Goal: Task Accomplishment & Management: Manage account settings

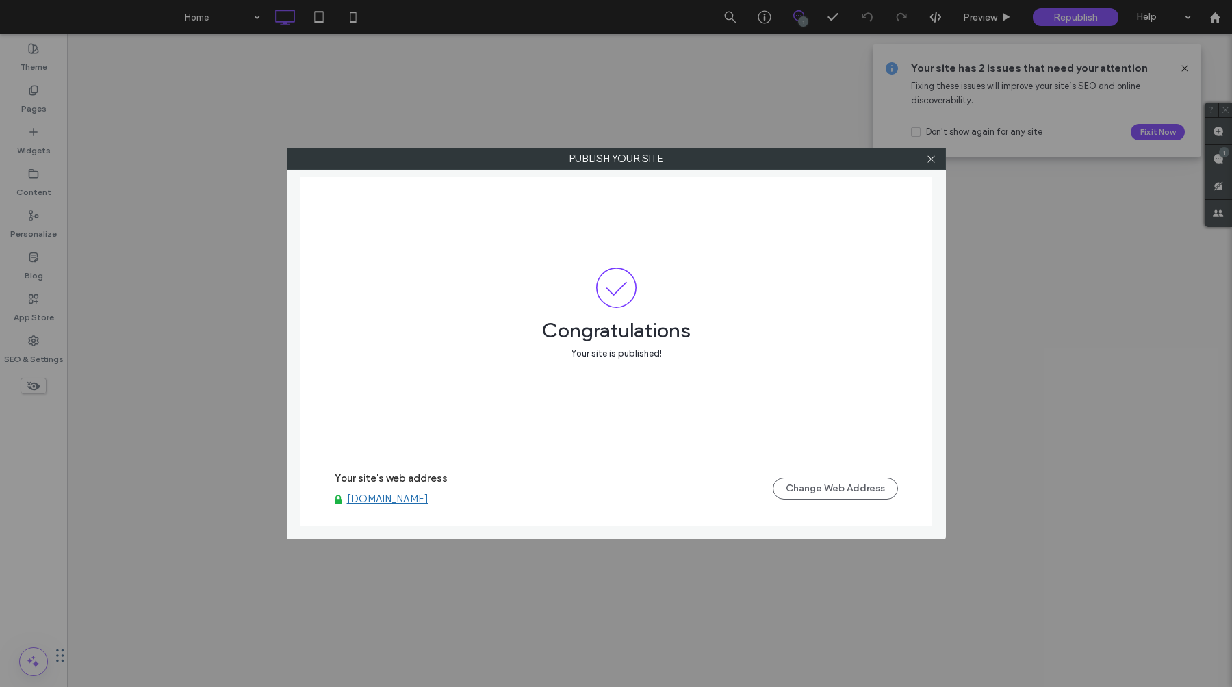
select select "**********"
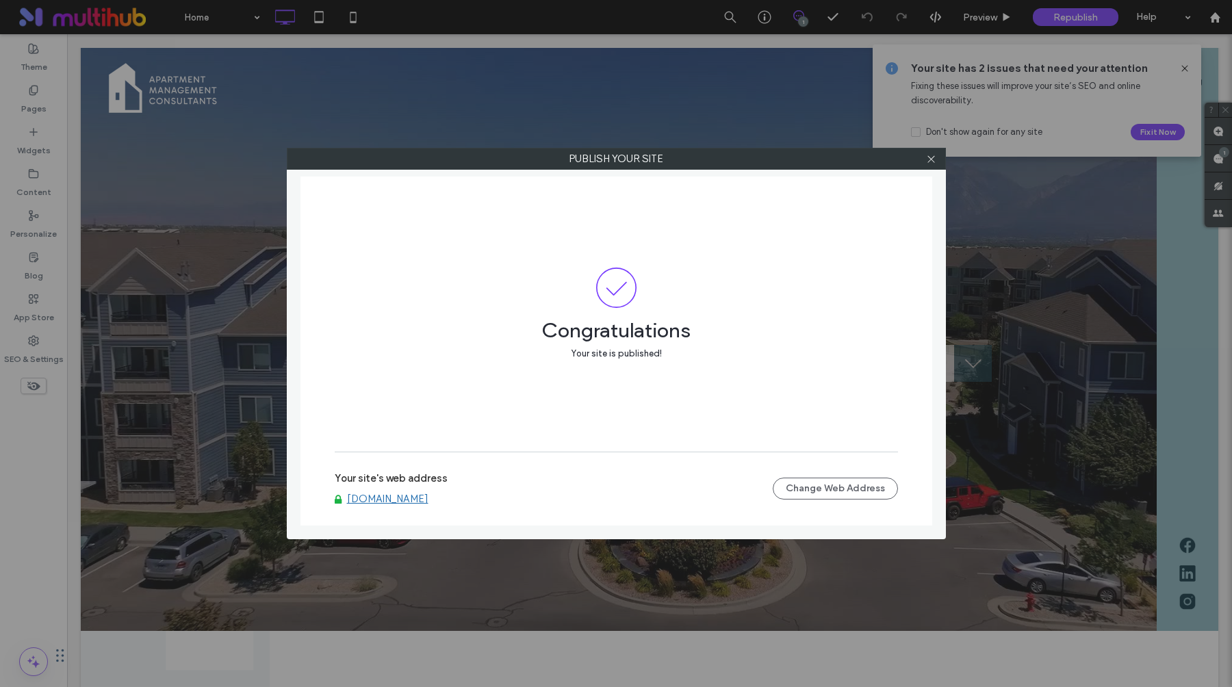
scroll to position [274, 411]
click at [932, 163] on icon at bounding box center [931, 159] width 10 height 10
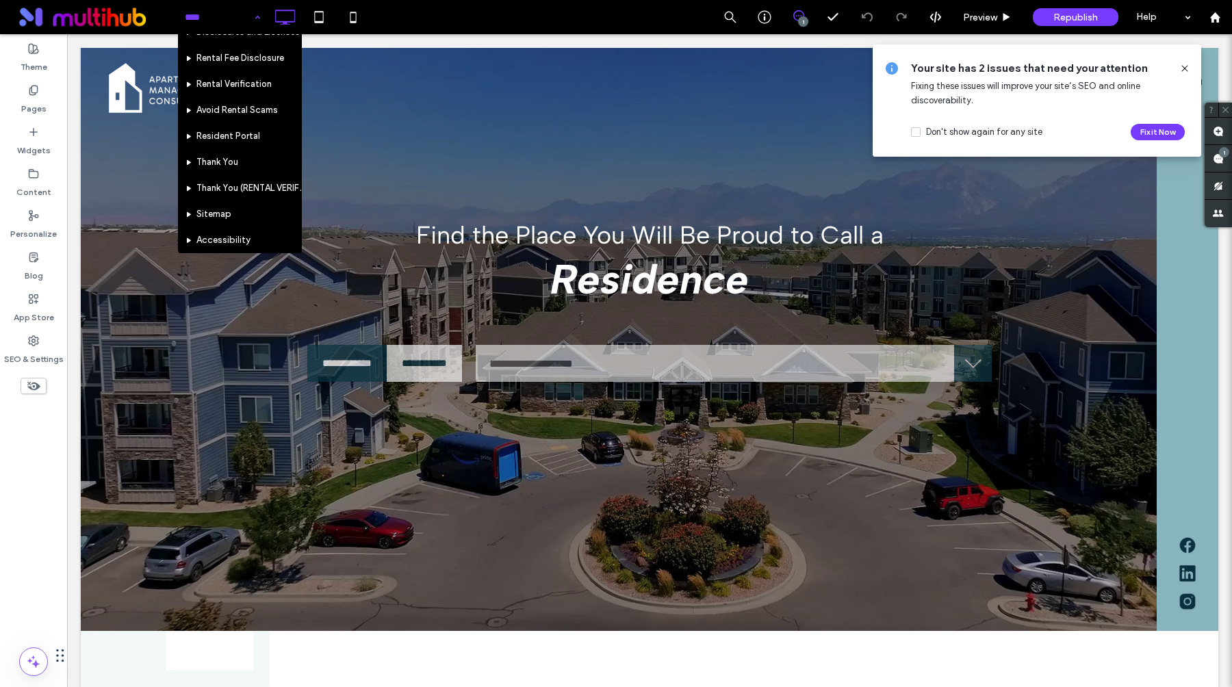
scroll to position [289, 0]
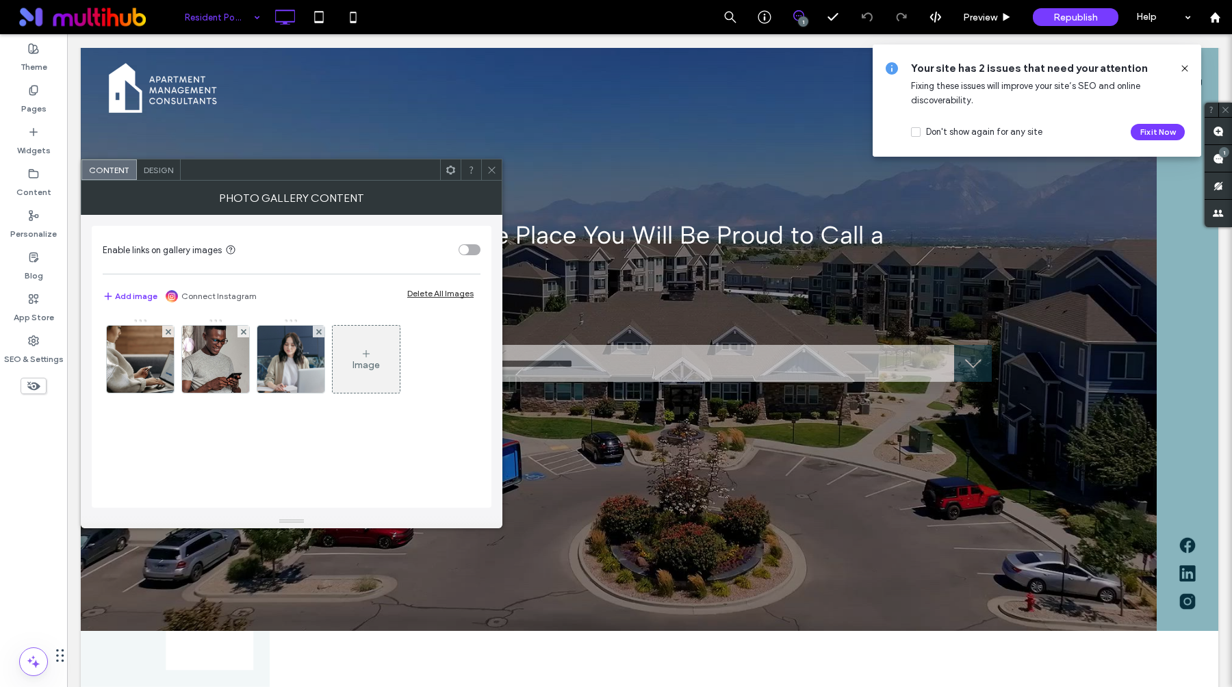
click at [448, 168] on use at bounding box center [450, 169] width 9 height 9
click at [491, 170] on icon at bounding box center [492, 170] width 10 height 10
click at [449, 171] on icon at bounding box center [451, 170] width 10 height 10
click at [130, 356] on img at bounding box center [140, 359] width 101 height 67
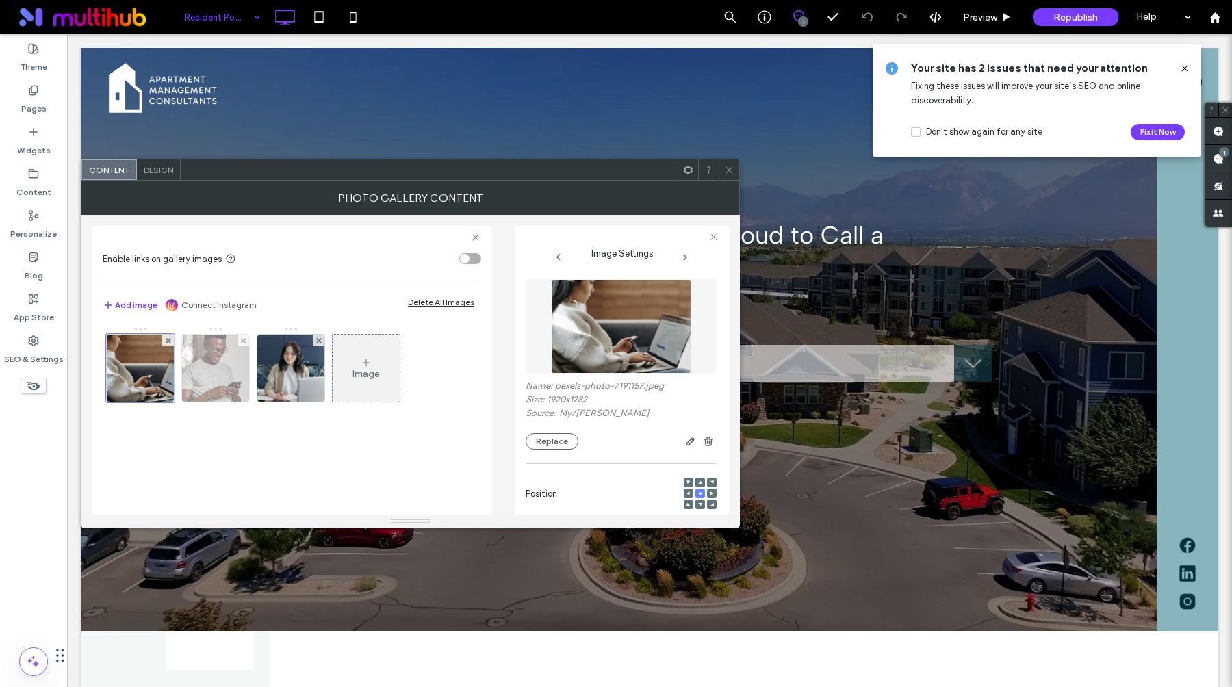
click at [240, 381] on img at bounding box center [216, 368] width 84 height 67
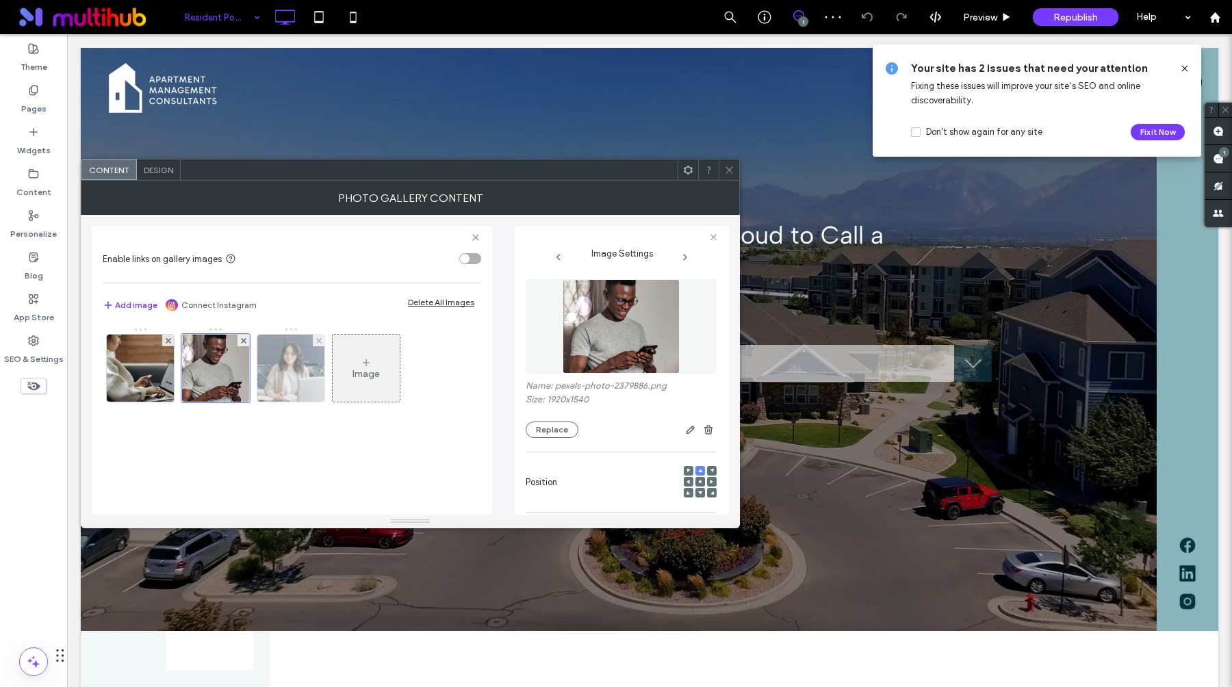
click at [264, 378] on img at bounding box center [290, 368] width 67 height 67
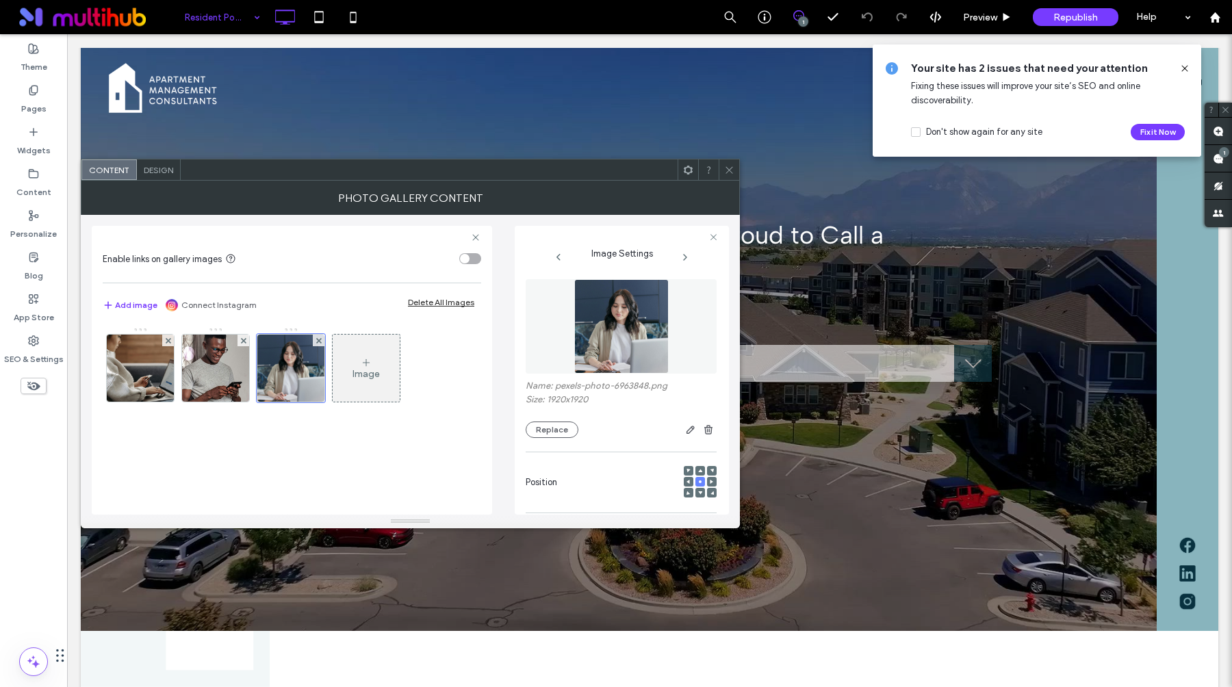
click at [732, 170] on icon at bounding box center [729, 170] width 10 height 10
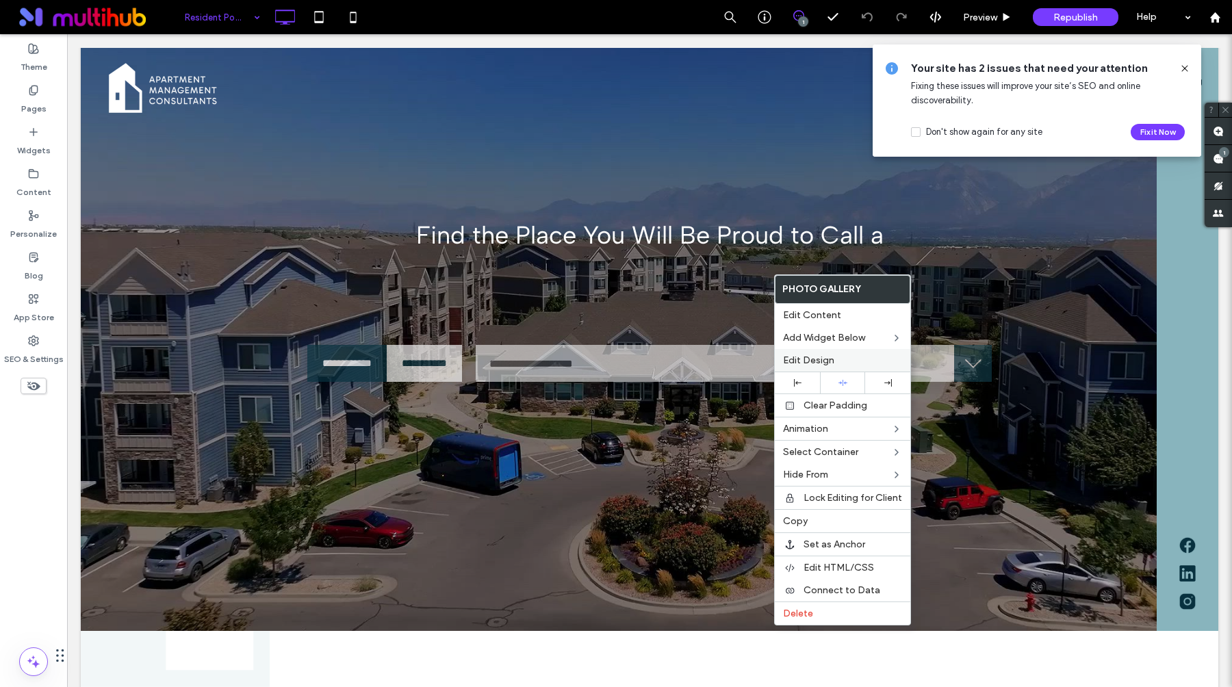
click at [821, 353] on div "Edit Design" at bounding box center [843, 360] width 136 height 23
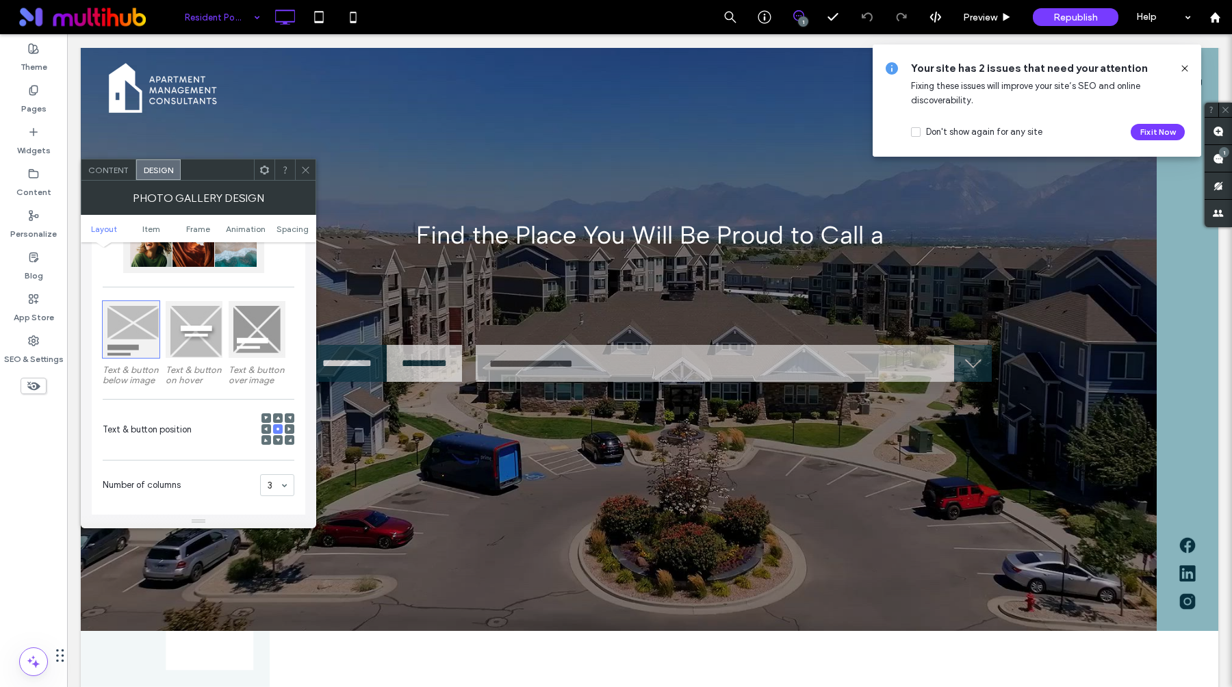
scroll to position [158, 0]
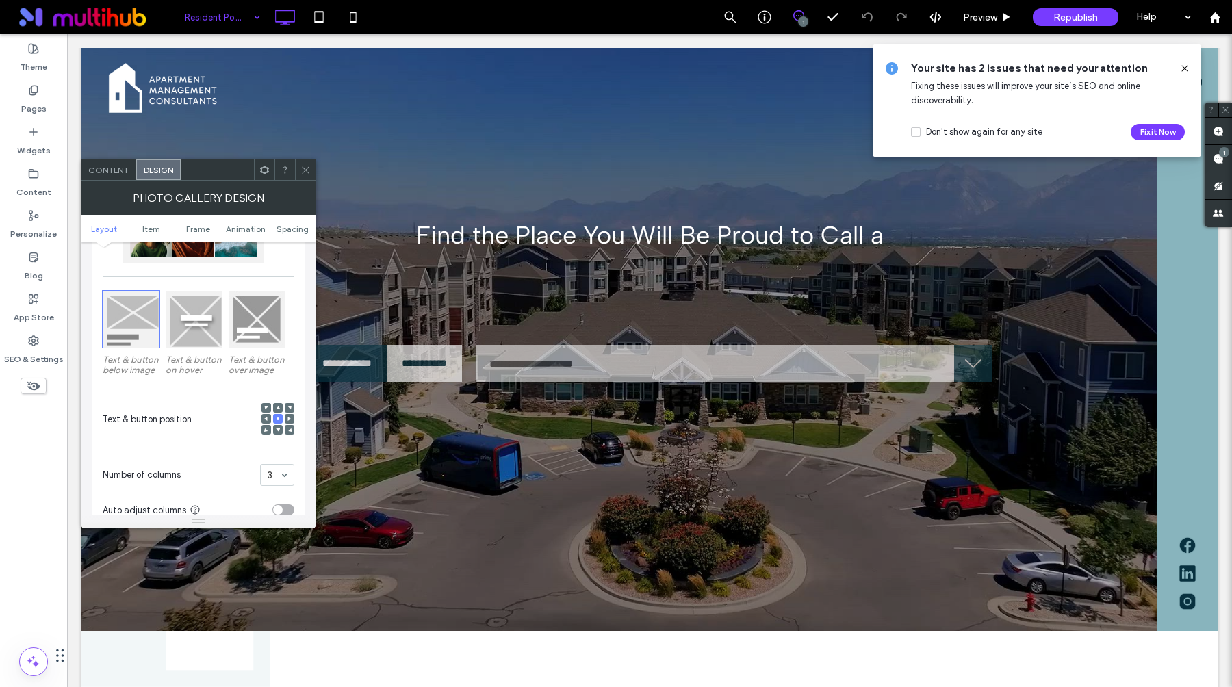
click at [204, 324] on div at bounding box center [194, 319] width 57 height 57
click at [131, 324] on div at bounding box center [131, 319] width 57 height 57
click at [311, 167] on div at bounding box center [305, 169] width 21 height 21
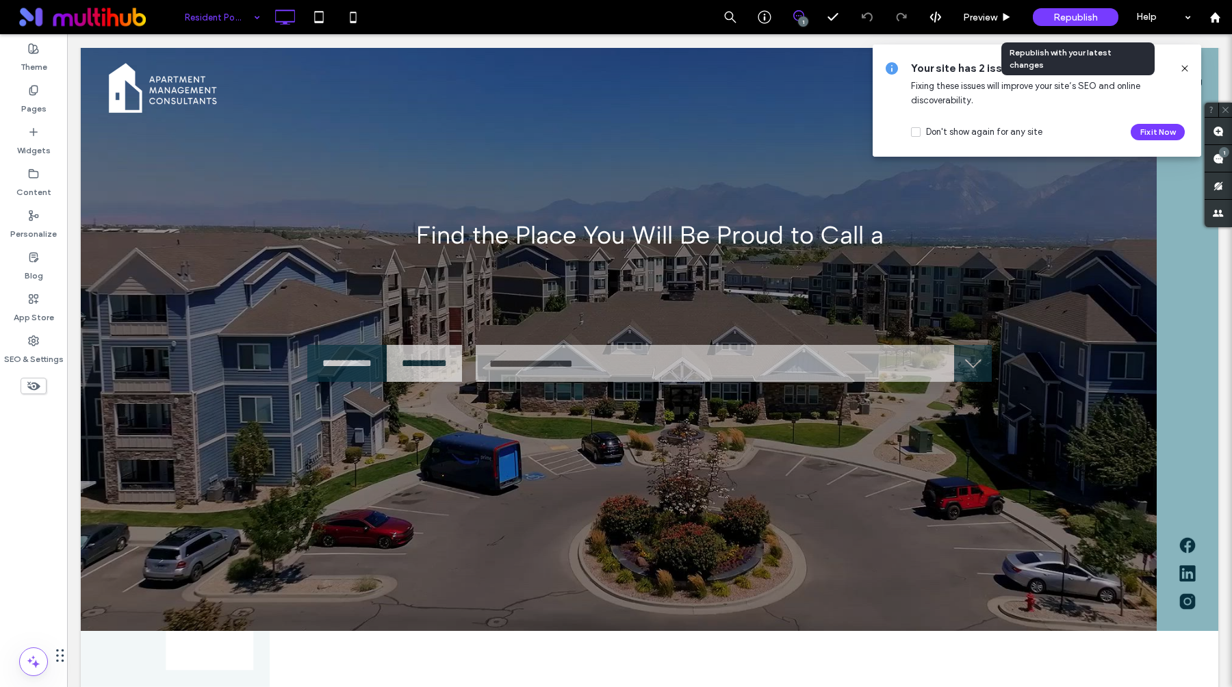
click at [1056, 16] on span "Republish" at bounding box center [1075, 18] width 44 height 12
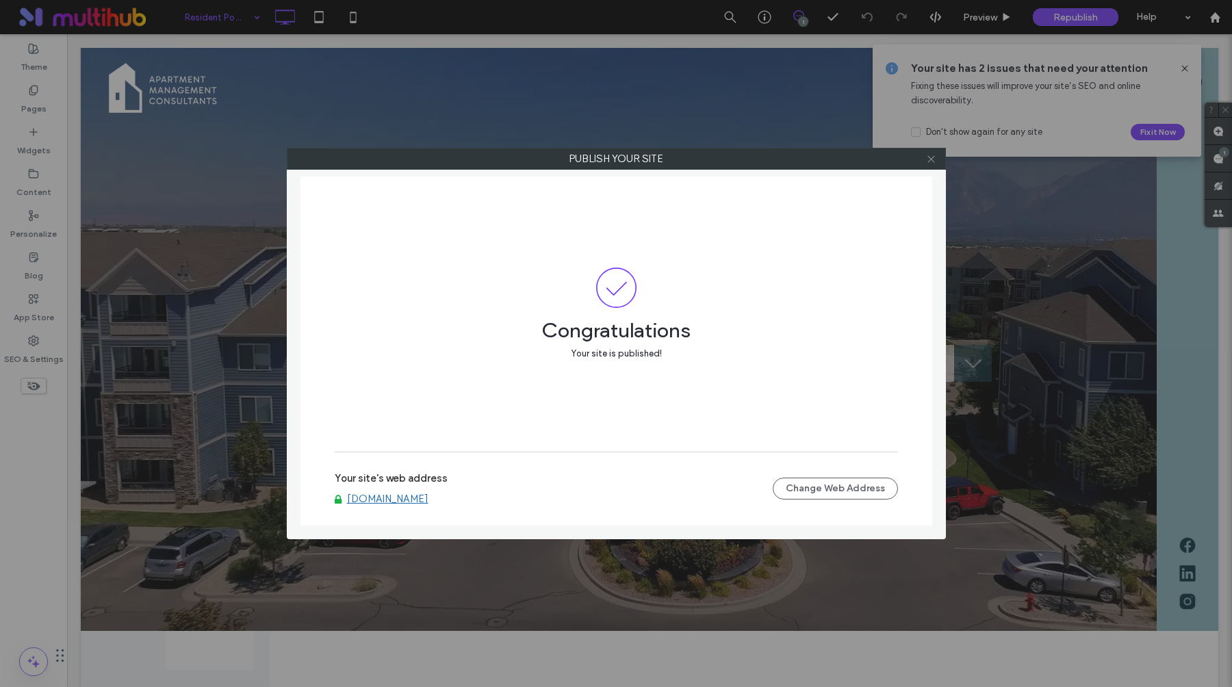
click at [930, 160] on icon at bounding box center [931, 159] width 10 height 10
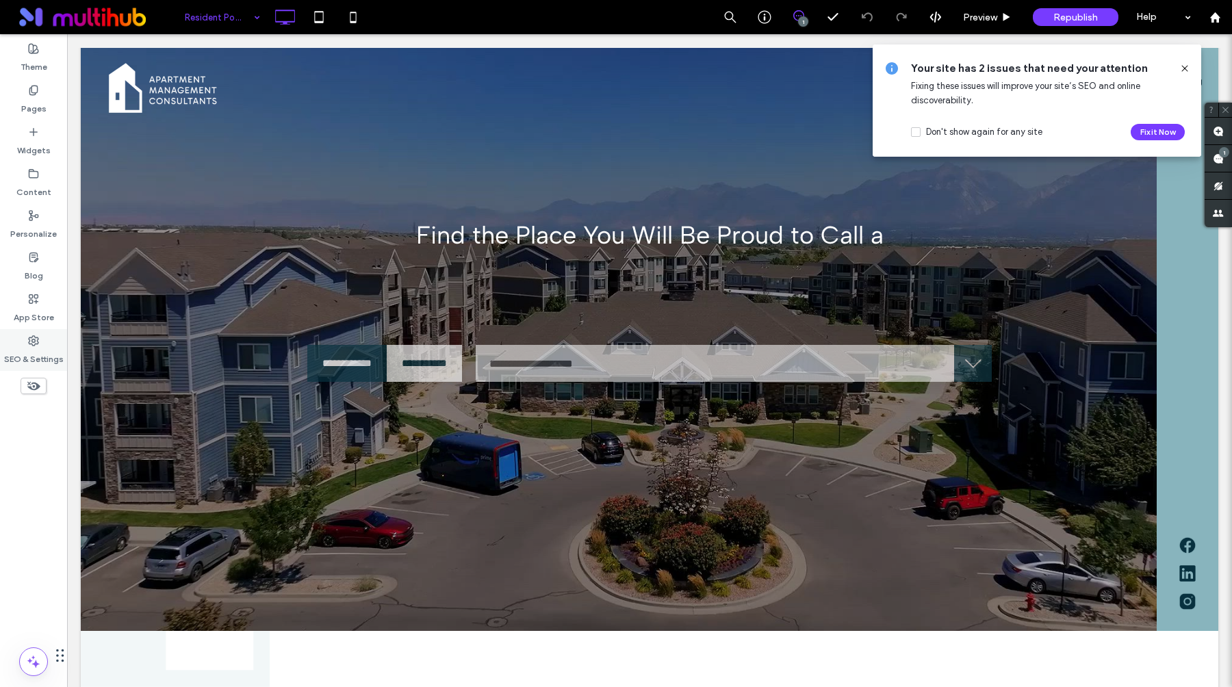
click at [38, 350] on label "SEO & Settings" at bounding box center [34, 355] width 60 height 19
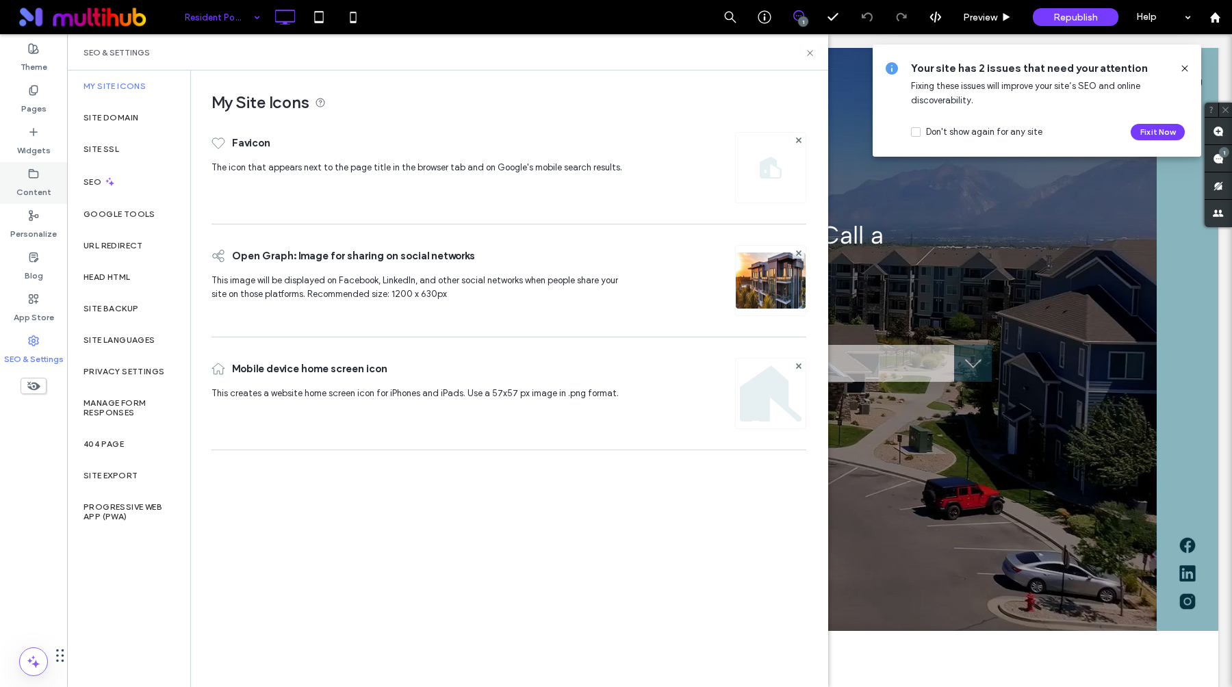
click at [31, 185] on label "Content" at bounding box center [33, 188] width 35 height 19
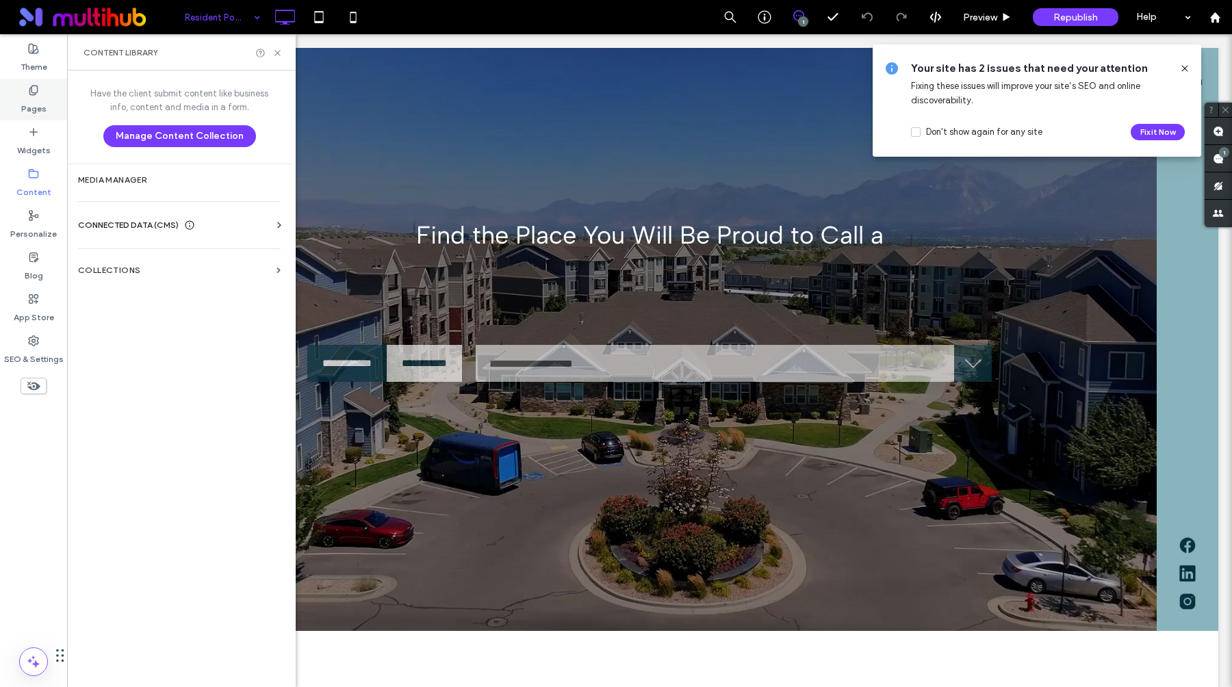
click at [31, 106] on label "Pages" at bounding box center [33, 105] width 25 height 19
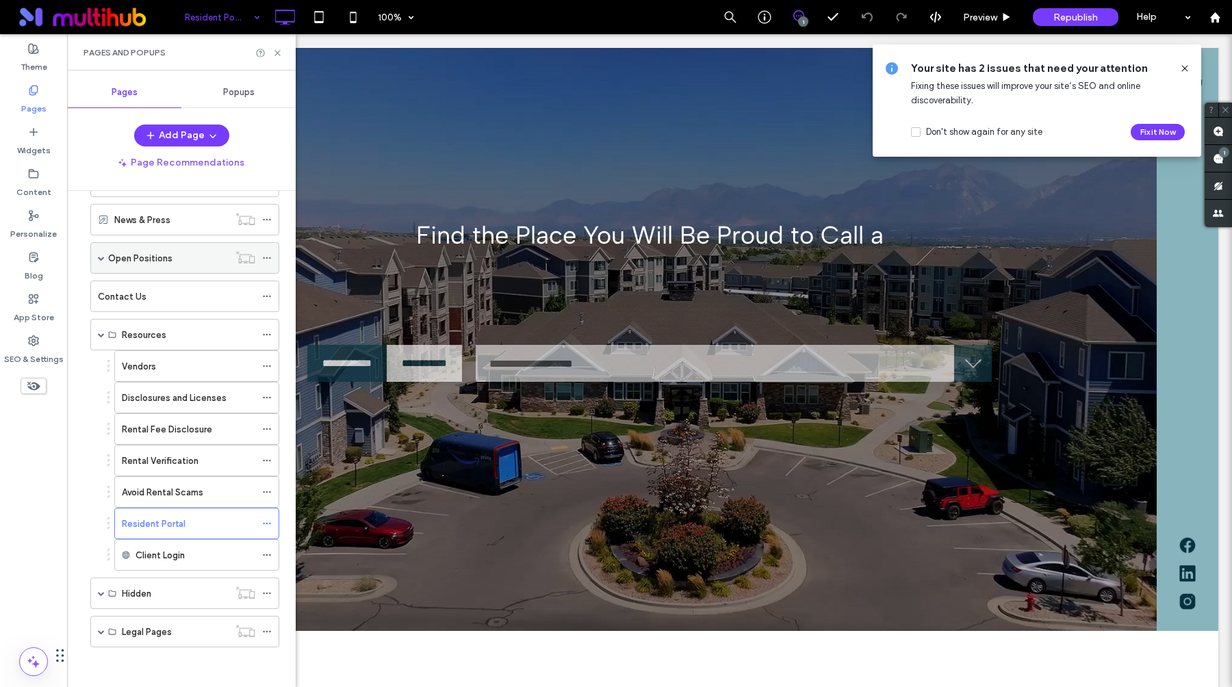
scroll to position [242, 0]
click at [269, 519] on icon at bounding box center [267, 522] width 10 height 10
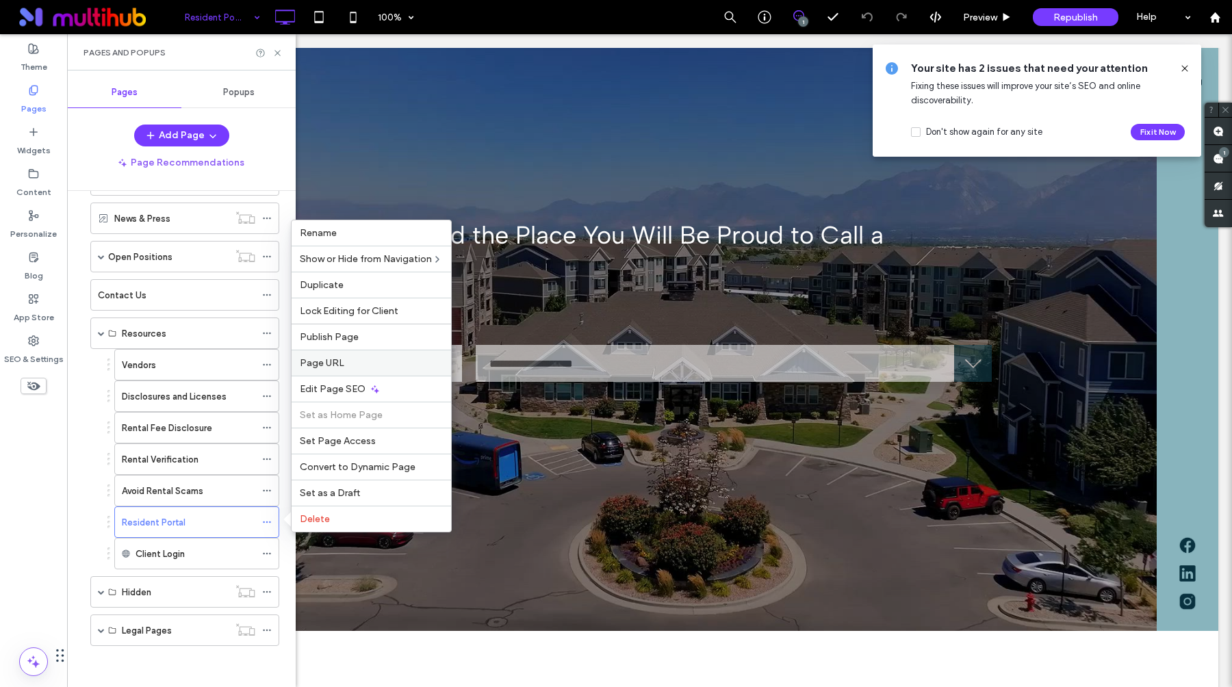
click at [325, 362] on span "Page URL" at bounding box center [322, 363] width 44 height 12
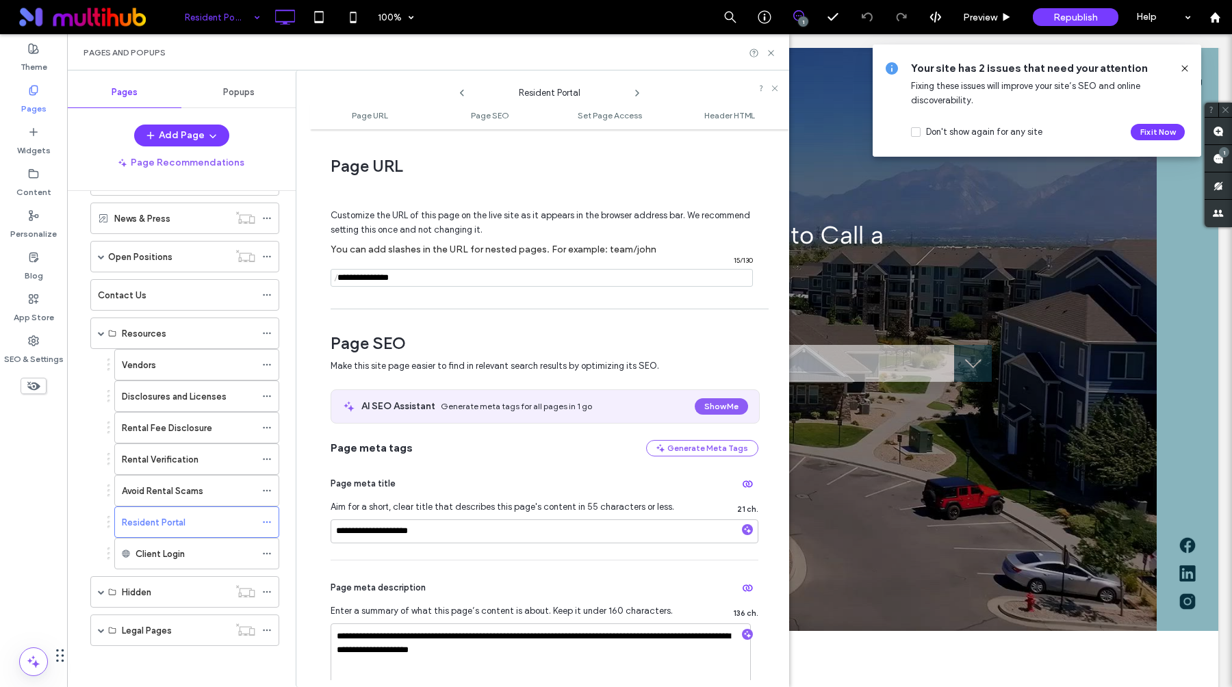
click at [394, 278] on input "notEmpty" at bounding box center [542, 278] width 422 height 18
type input "**********"
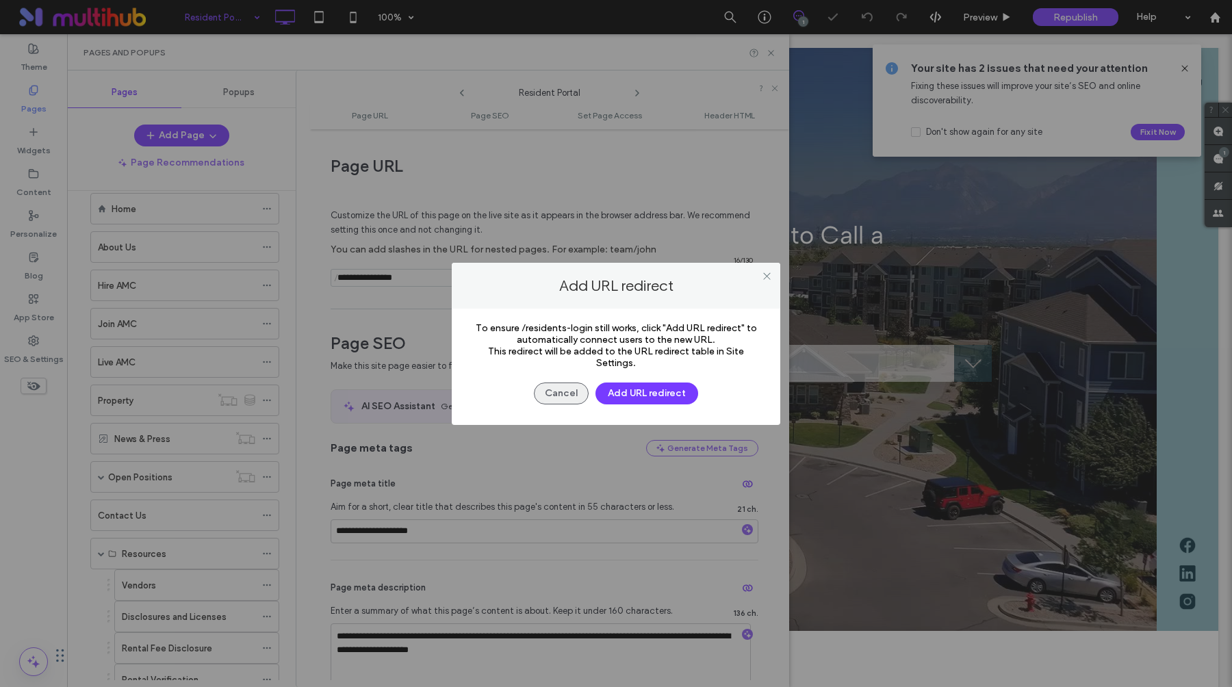
scroll to position [242, 0]
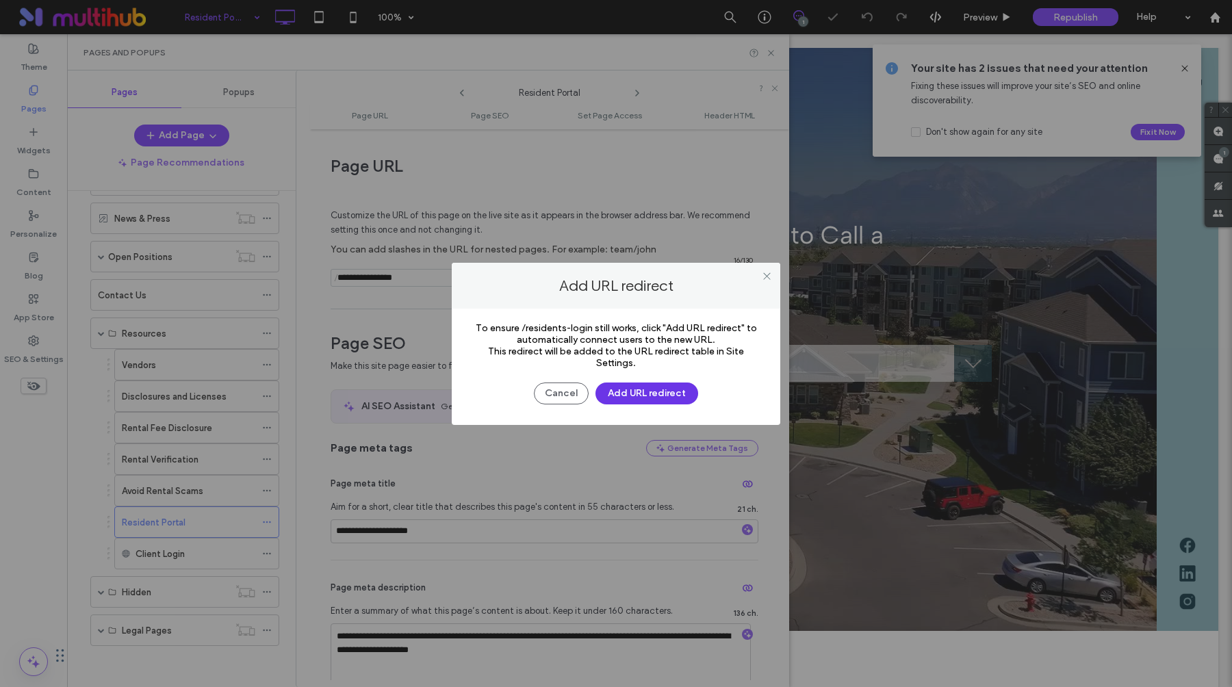
click at [615, 393] on button "Add URL redirect" at bounding box center [646, 394] width 103 height 22
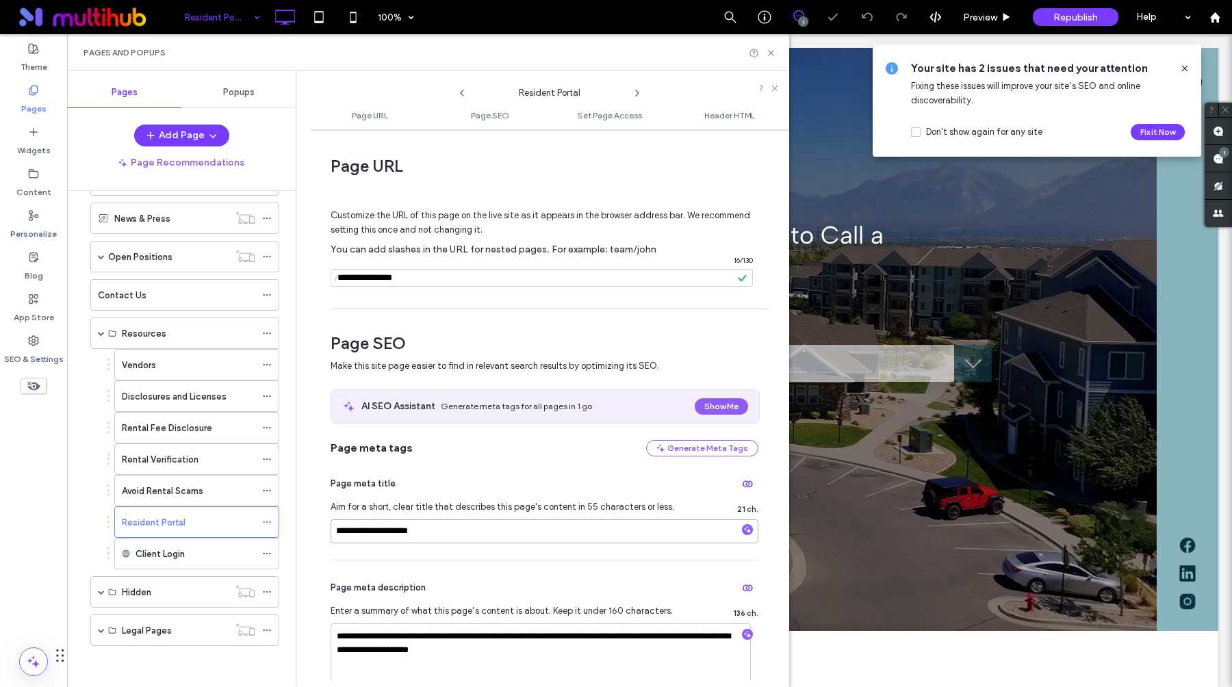
click at [396, 535] on input "**********" at bounding box center [545, 531] width 428 height 24
type input "**********"
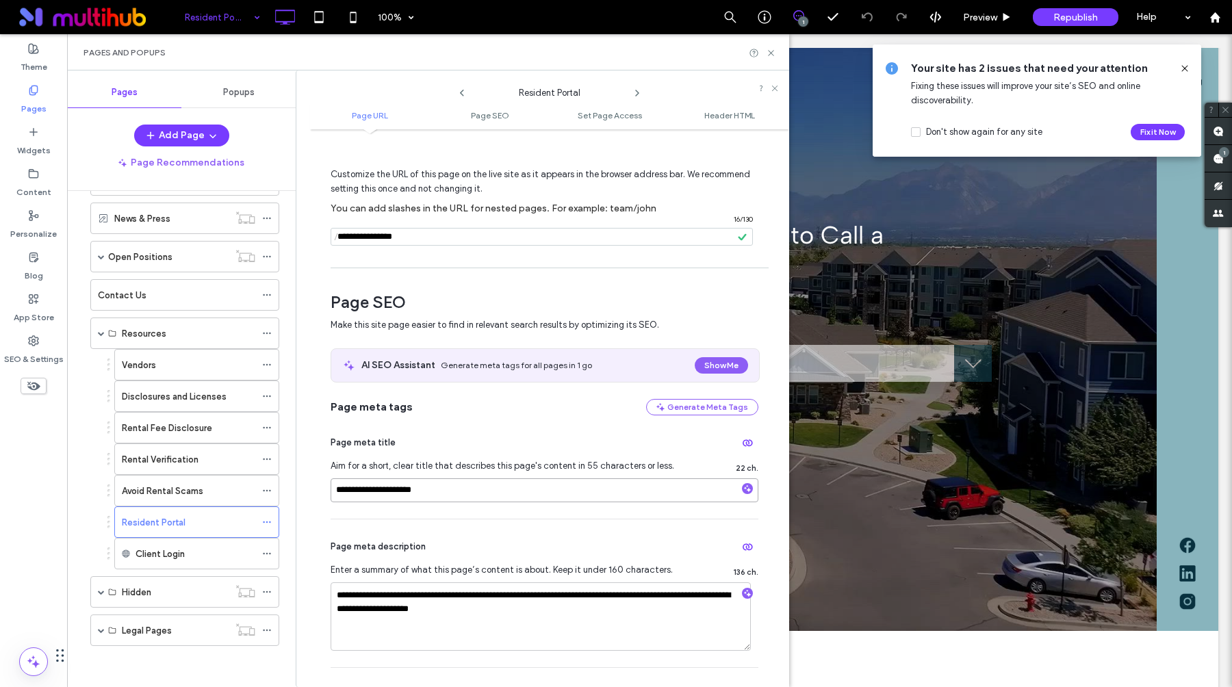
scroll to position [0, 0]
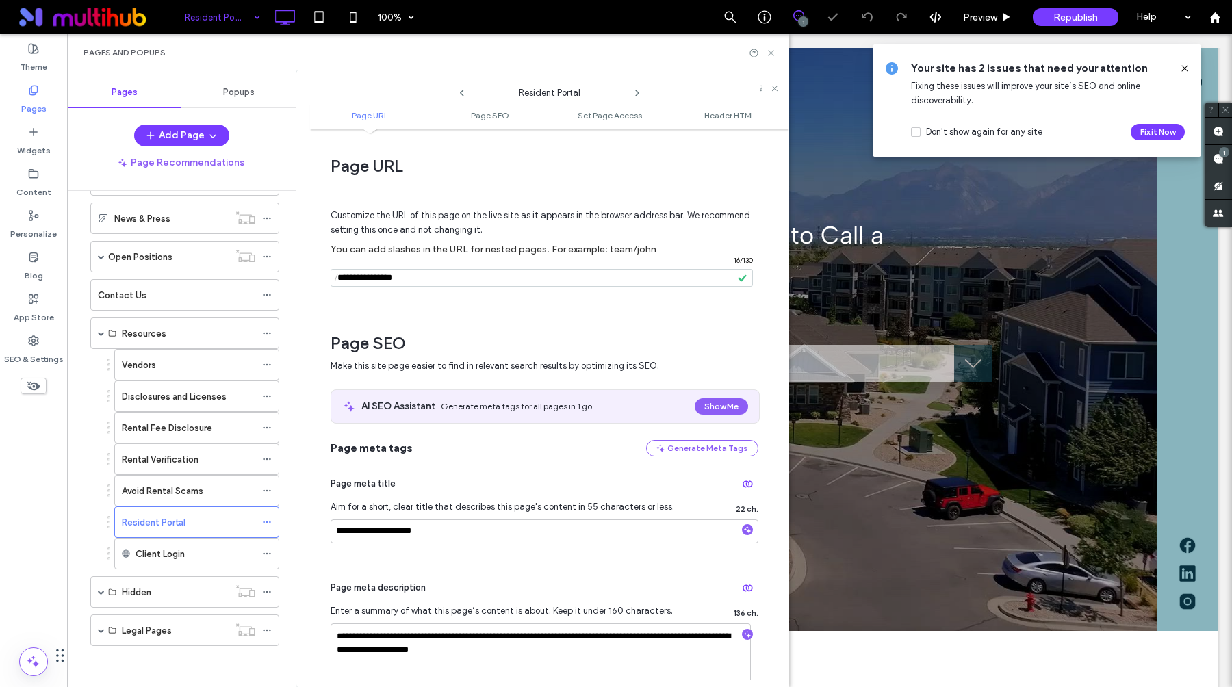
click at [768, 54] on icon at bounding box center [771, 53] width 10 height 10
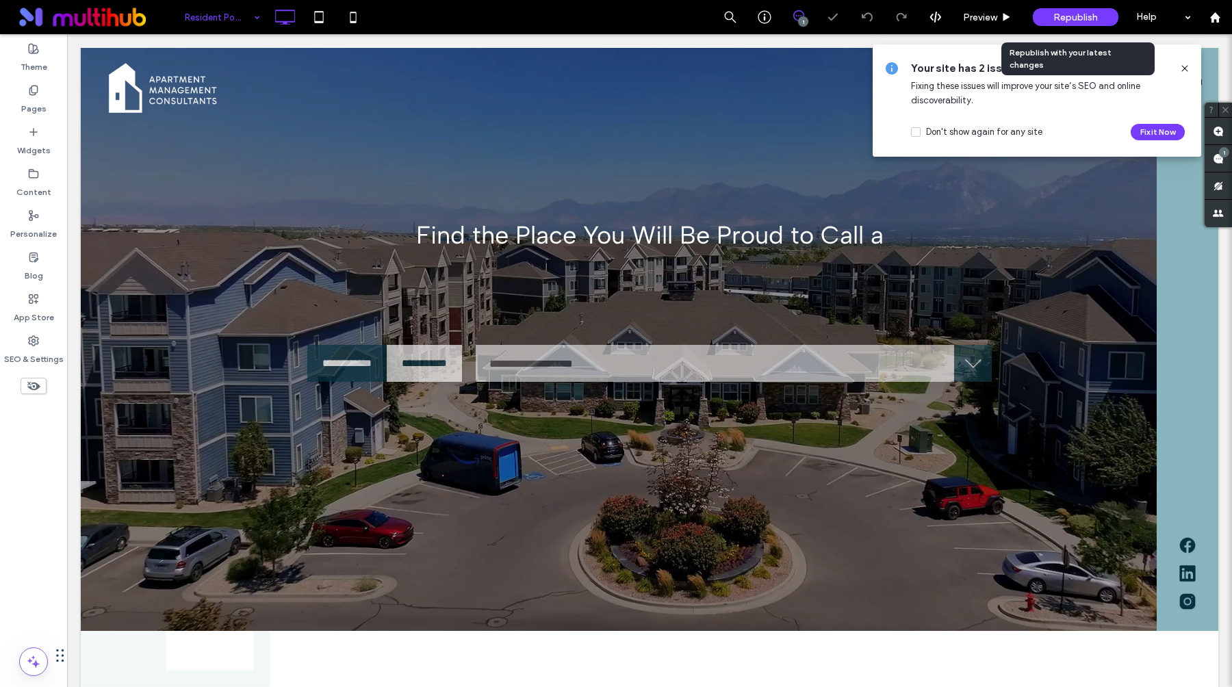
click at [1092, 16] on span "Republish" at bounding box center [1075, 18] width 44 height 12
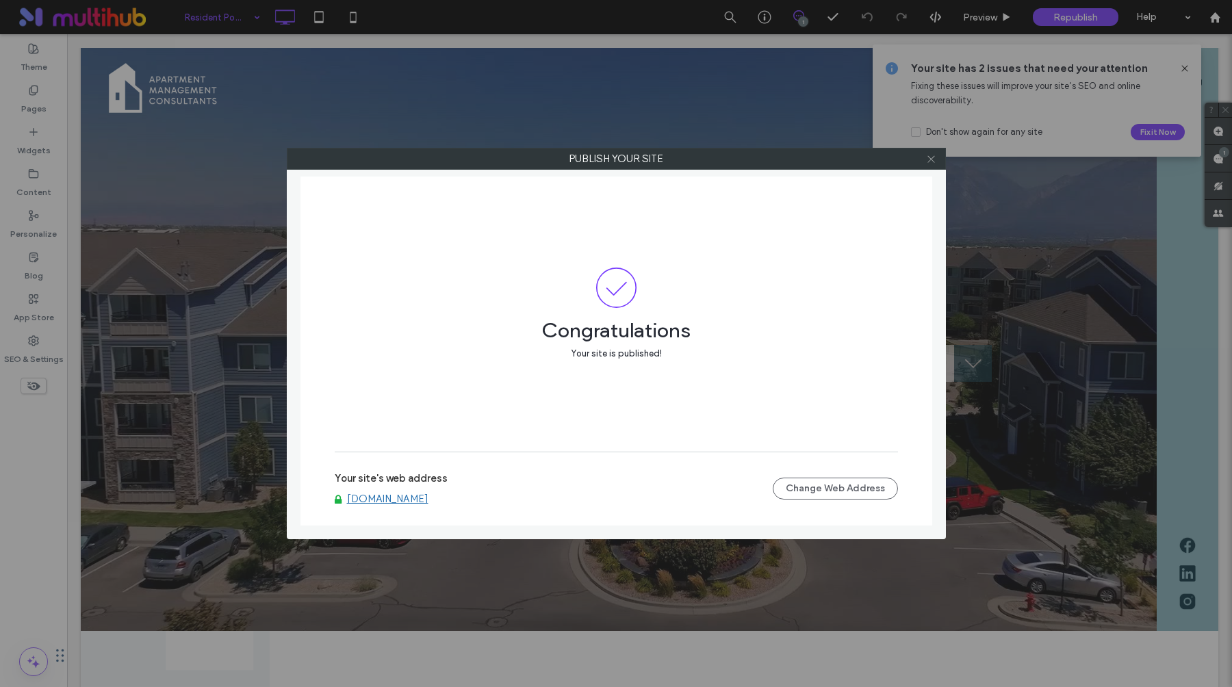
click at [930, 158] on use at bounding box center [930, 158] width 7 height 7
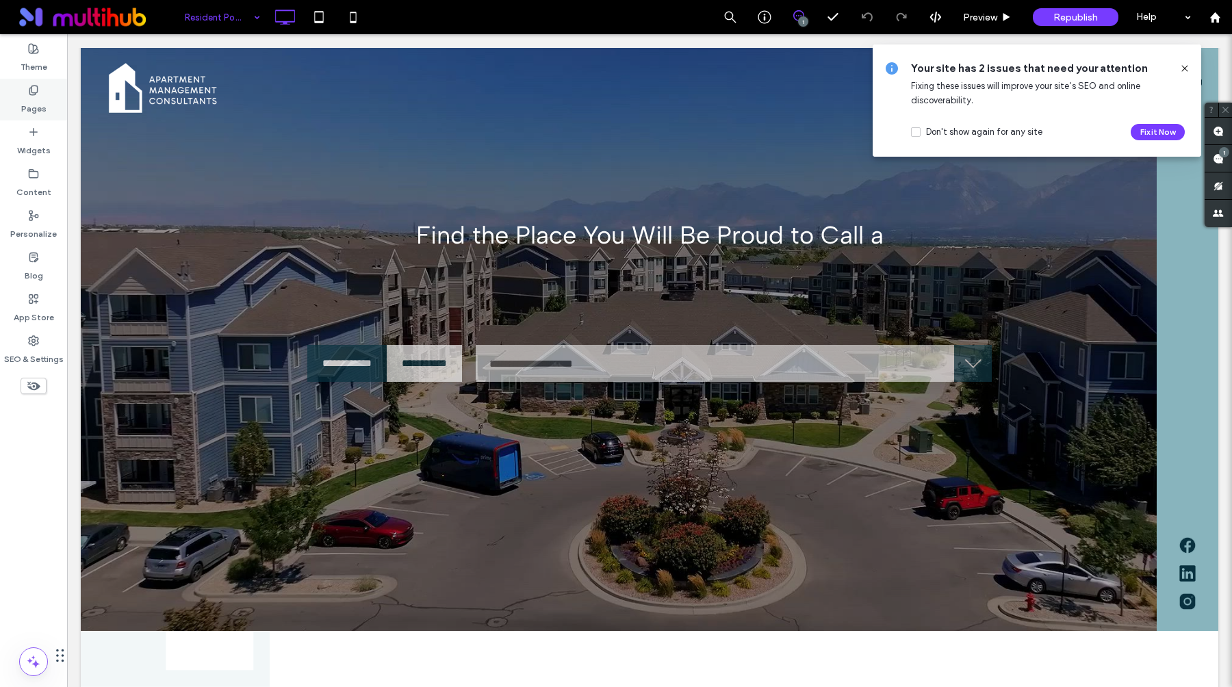
click at [32, 102] on label "Pages" at bounding box center [33, 105] width 25 height 19
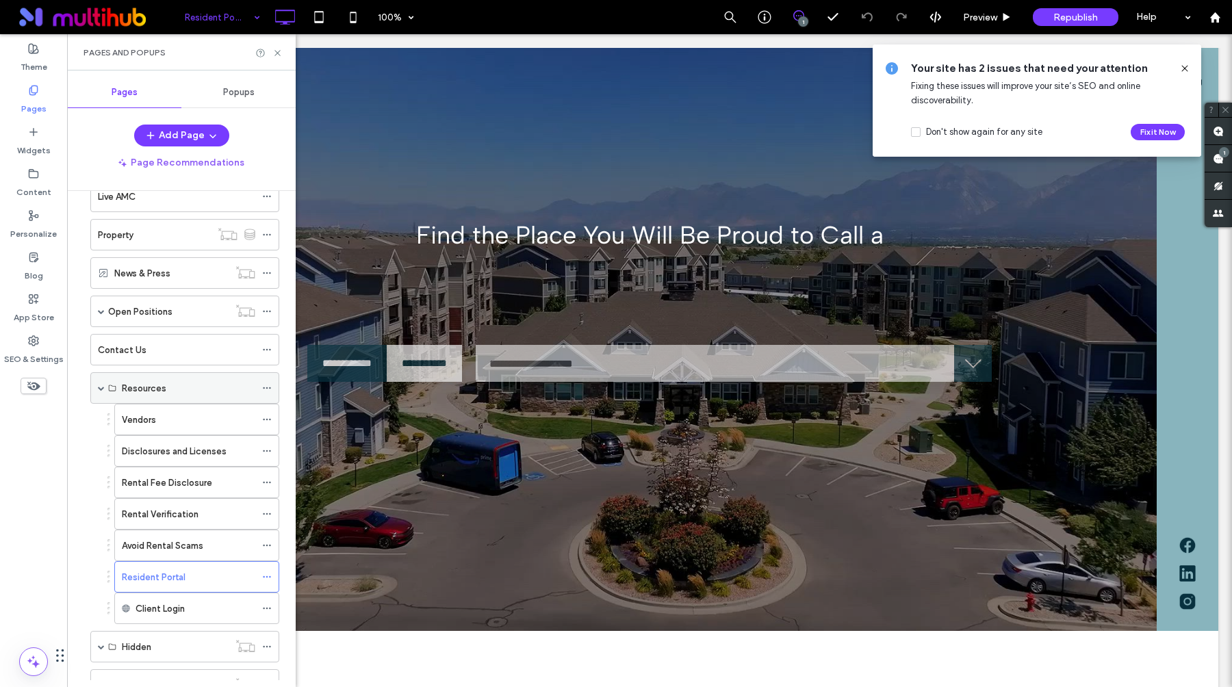
scroll to position [188, 0]
click at [270, 574] on icon at bounding box center [267, 576] width 10 height 10
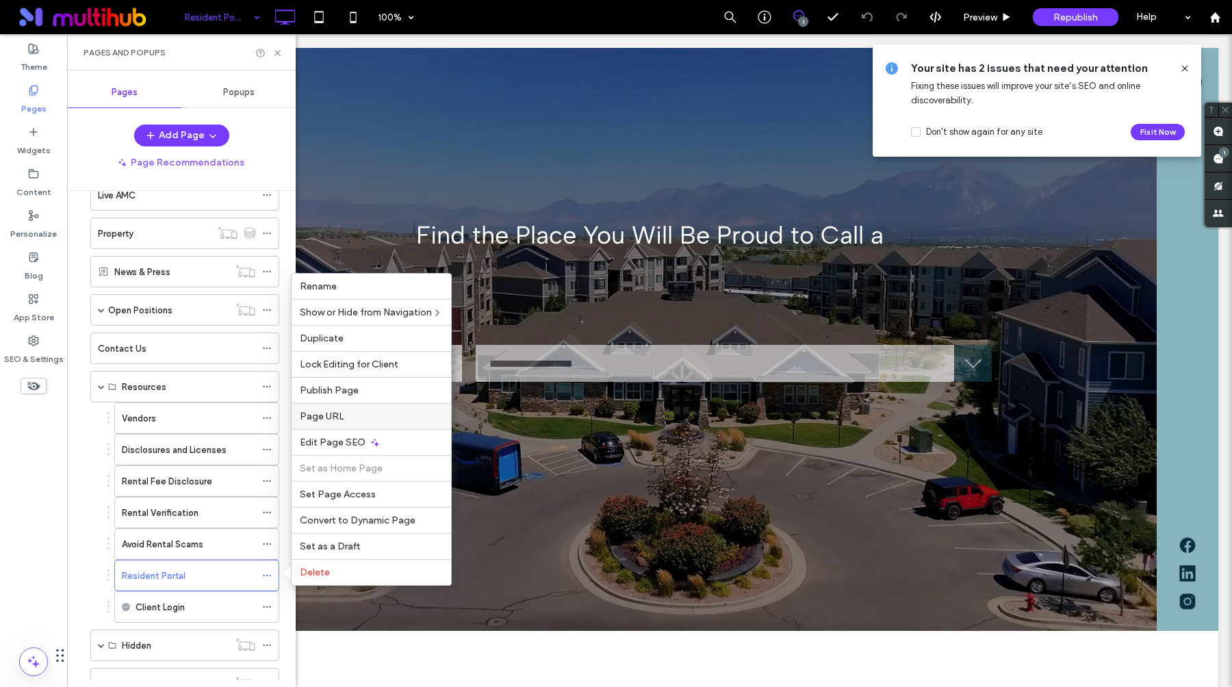
click at [342, 417] on label "Page URL" at bounding box center [371, 417] width 143 height 12
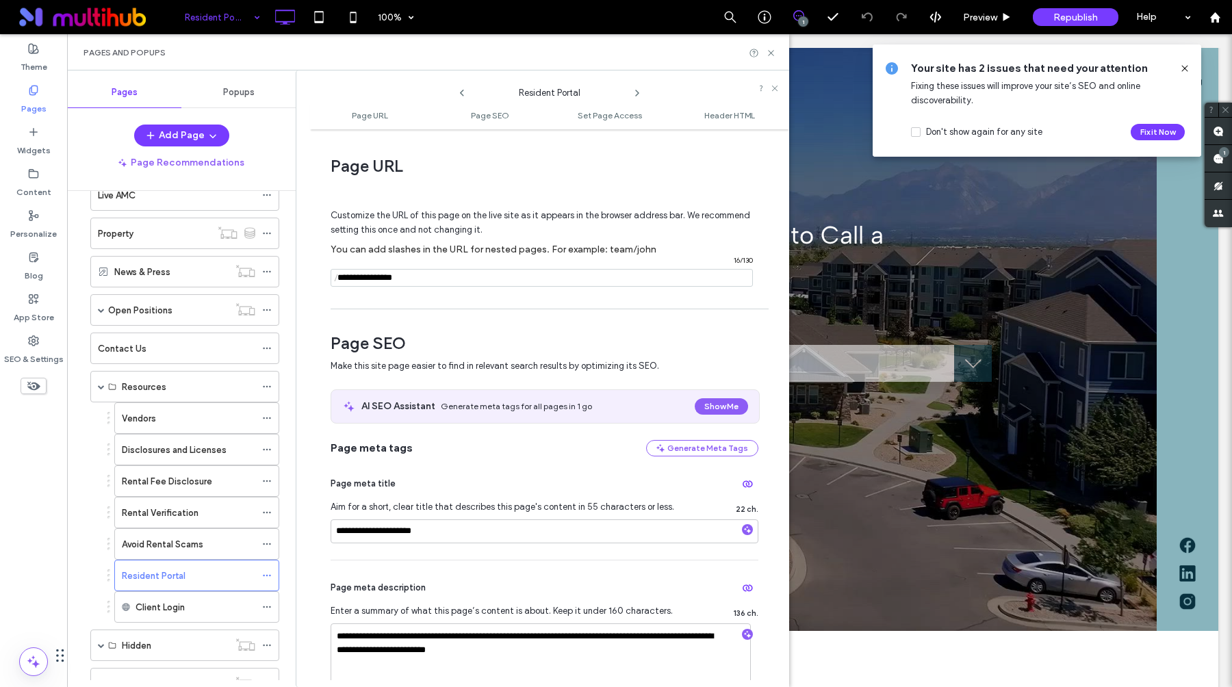
click at [375, 277] on input "notEmpty" at bounding box center [542, 278] width 422 height 18
type input "**********"
click at [736, 171] on span "Page URL" at bounding box center [545, 166] width 428 height 21
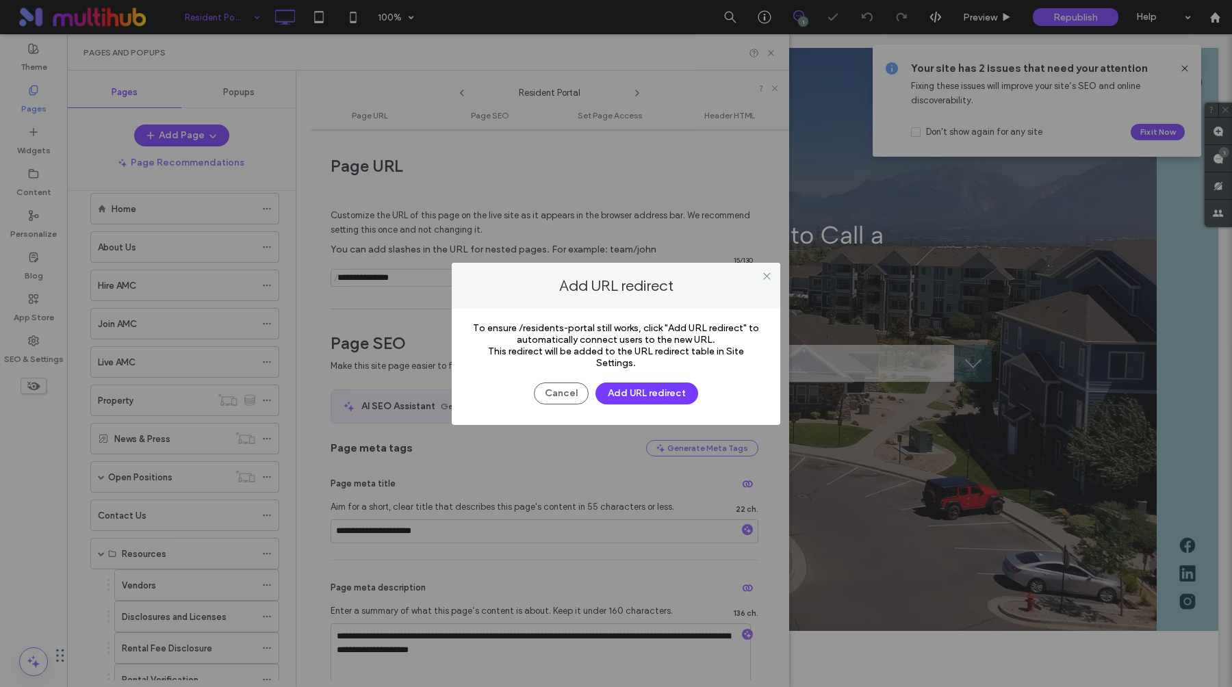
scroll to position [188, 0]
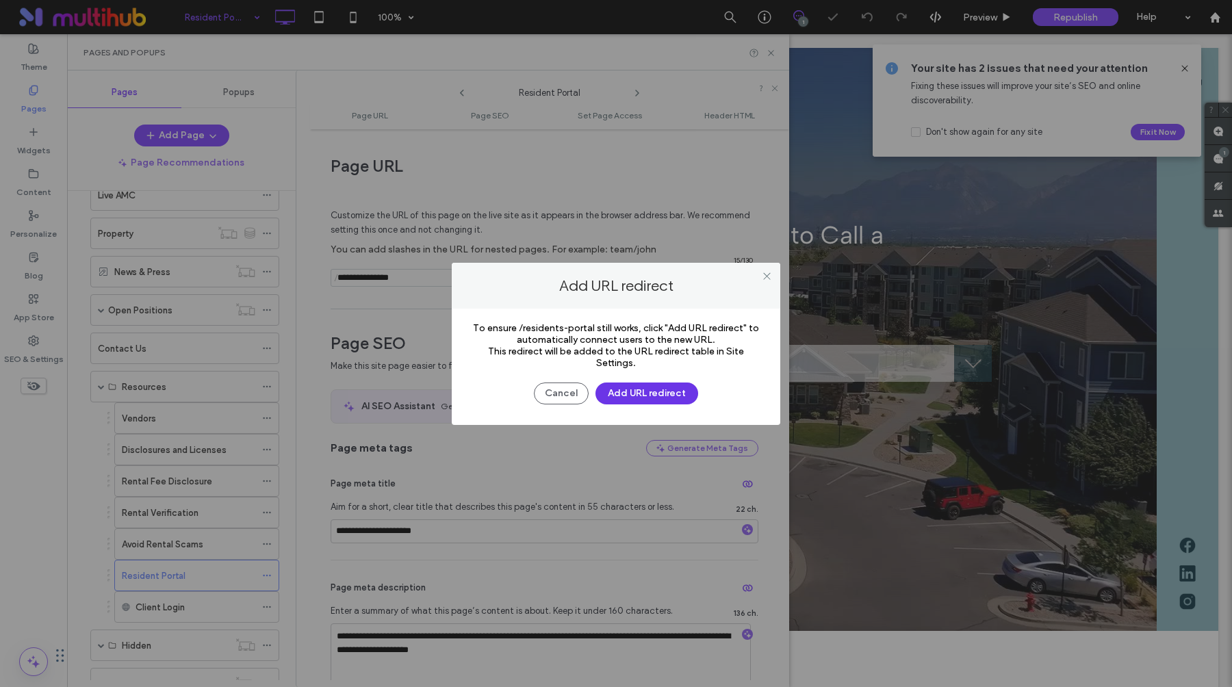
click at [630, 393] on button "Add URL redirect" at bounding box center [646, 394] width 103 height 22
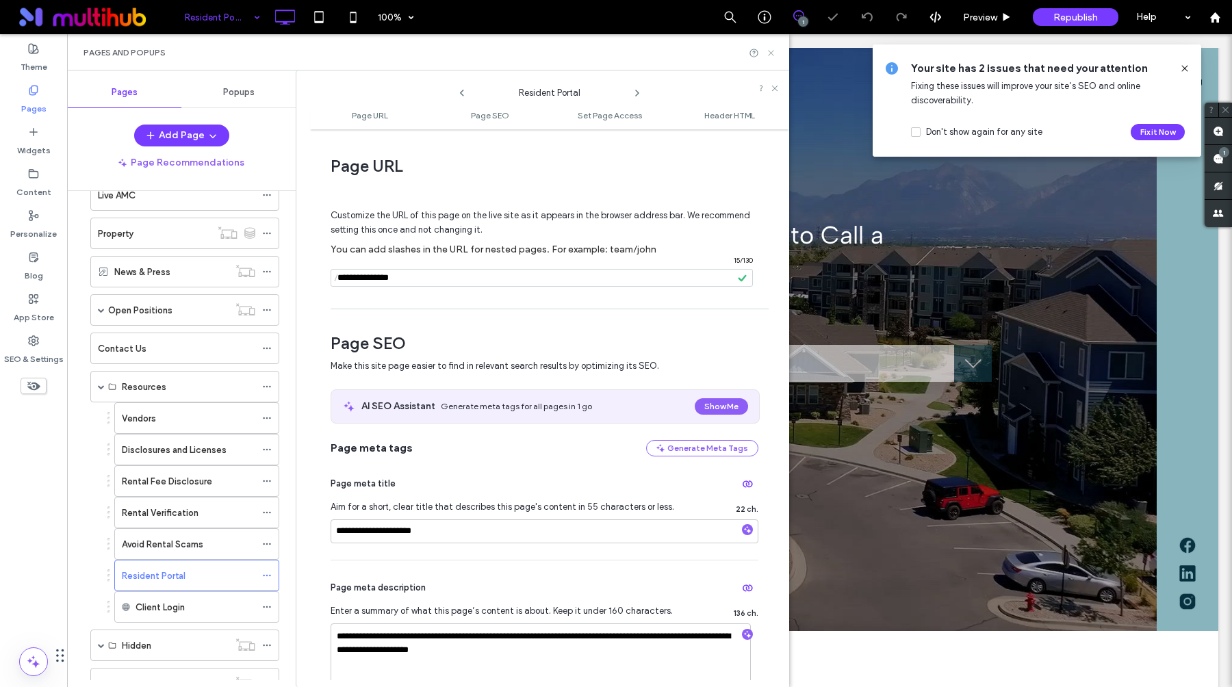
click at [772, 52] on icon at bounding box center [771, 53] width 10 height 10
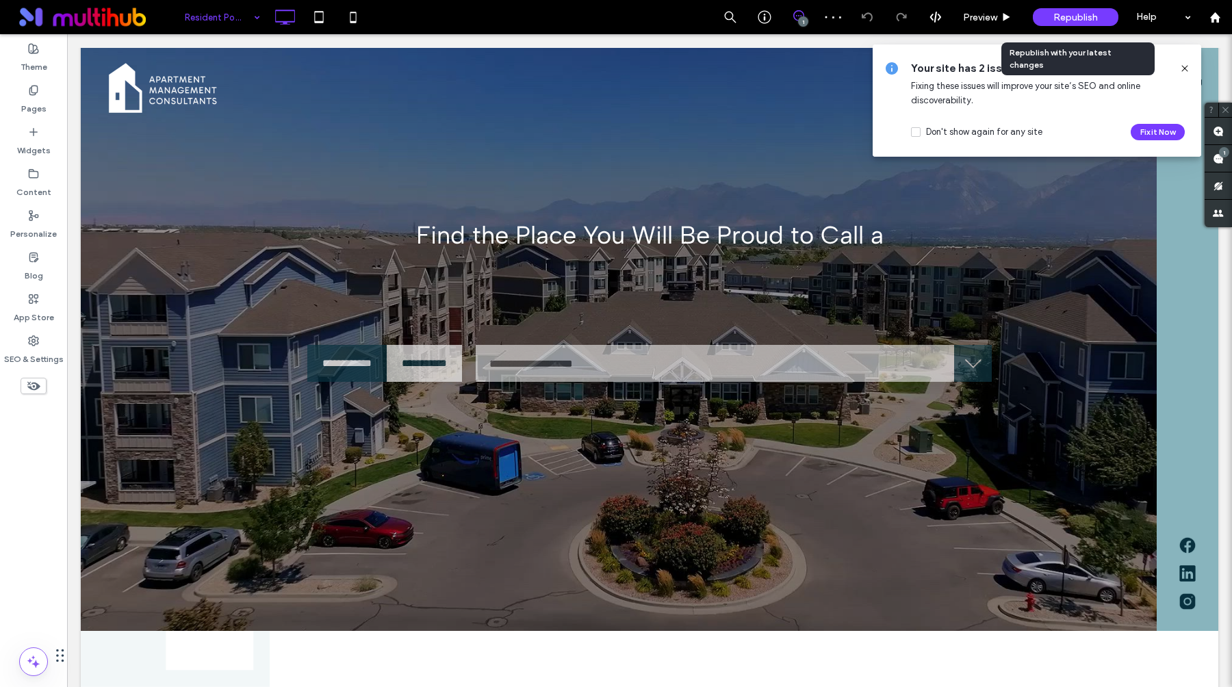
click at [1081, 14] on span "Republish" at bounding box center [1075, 18] width 44 height 12
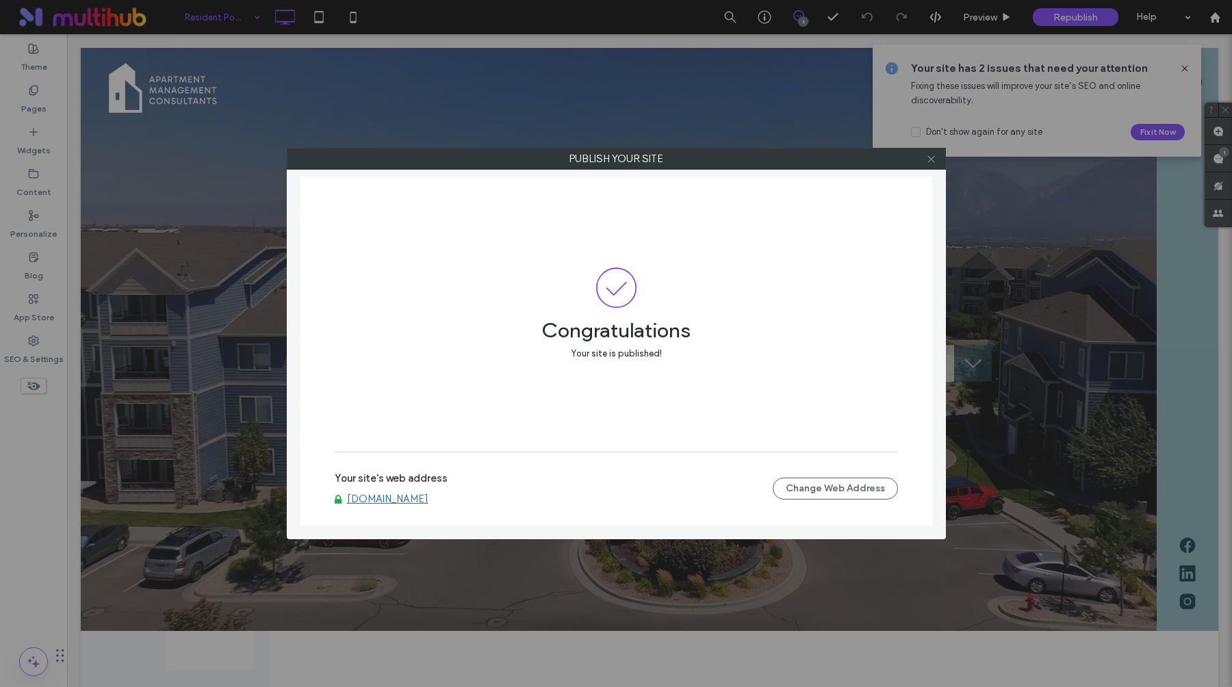
click at [930, 164] on icon at bounding box center [931, 159] width 10 height 10
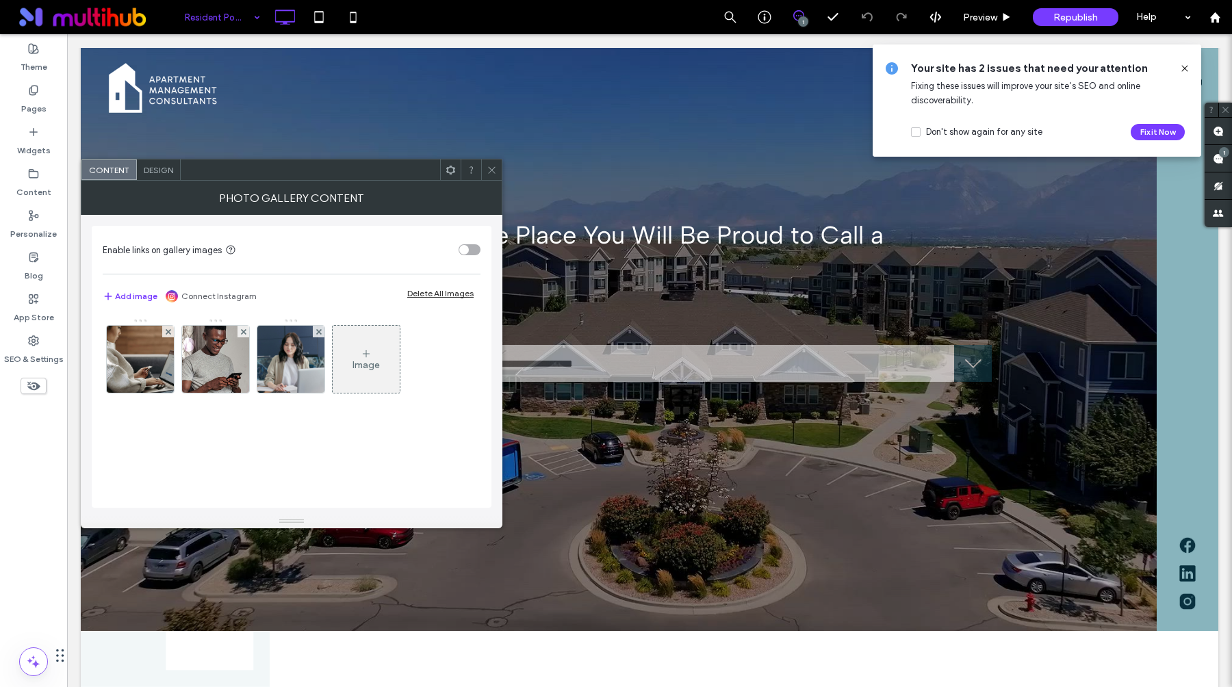
click at [162, 179] on div "Design" at bounding box center [159, 169] width 44 height 21
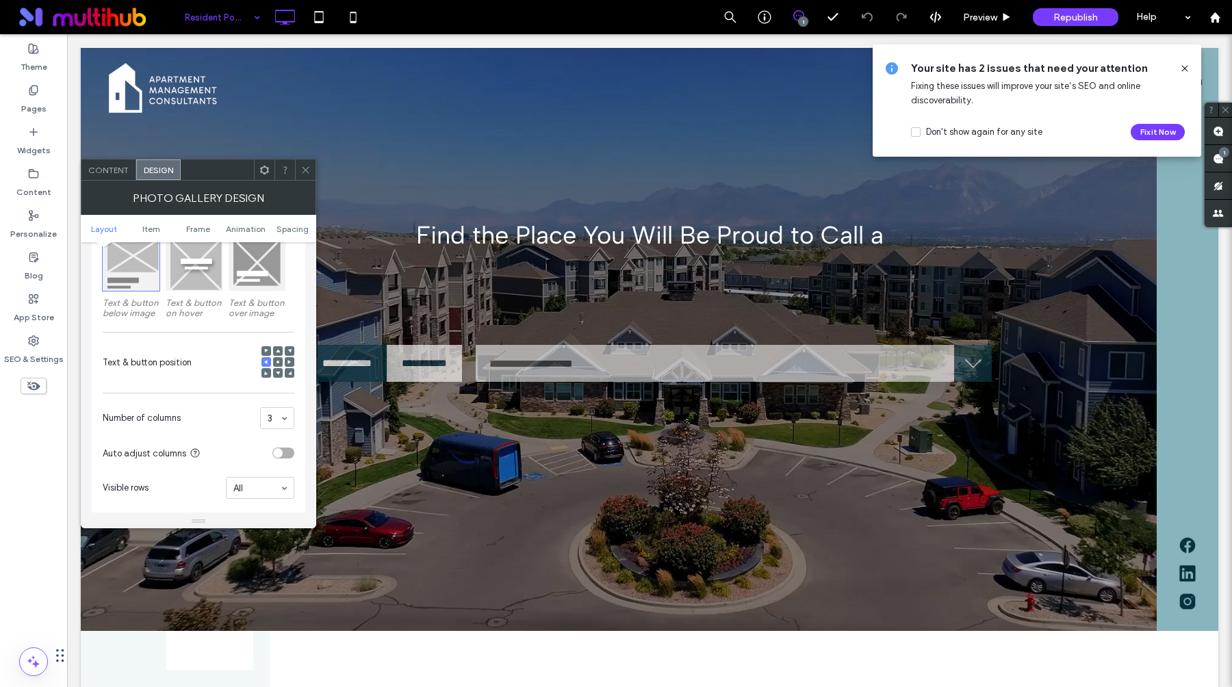
scroll to position [222, 0]
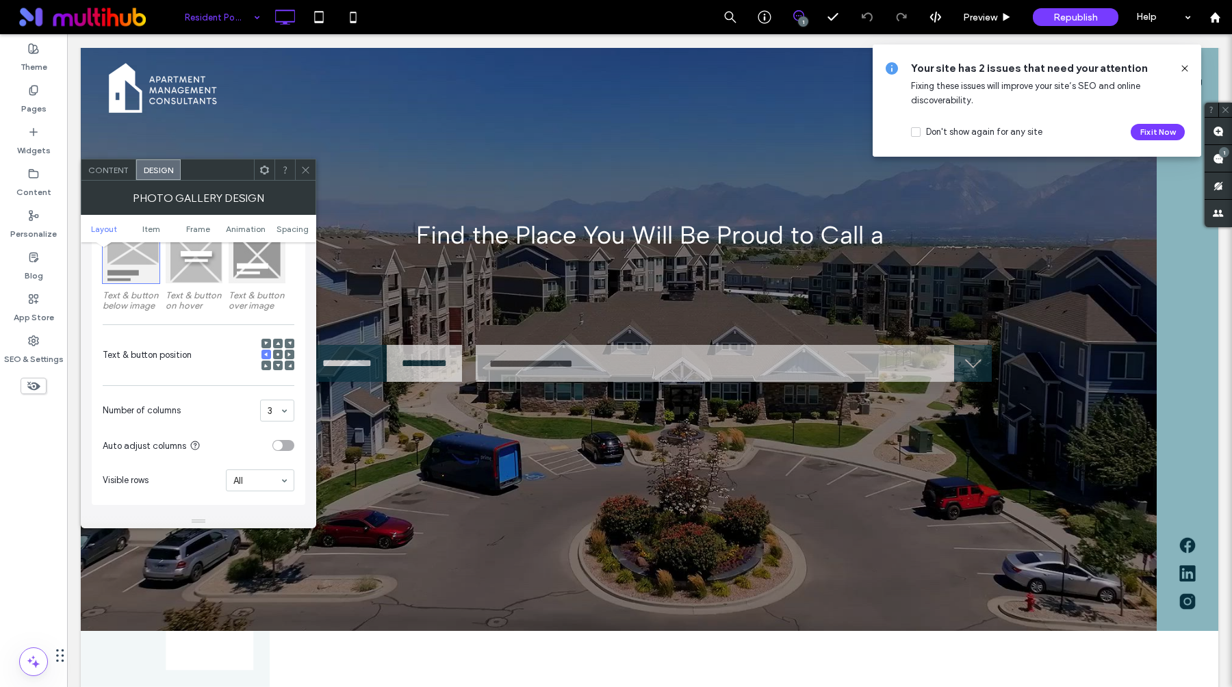
click at [279, 370] on span at bounding box center [278, 366] width 4 height 10
click at [306, 170] on use at bounding box center [305, 169] width 7 height 7
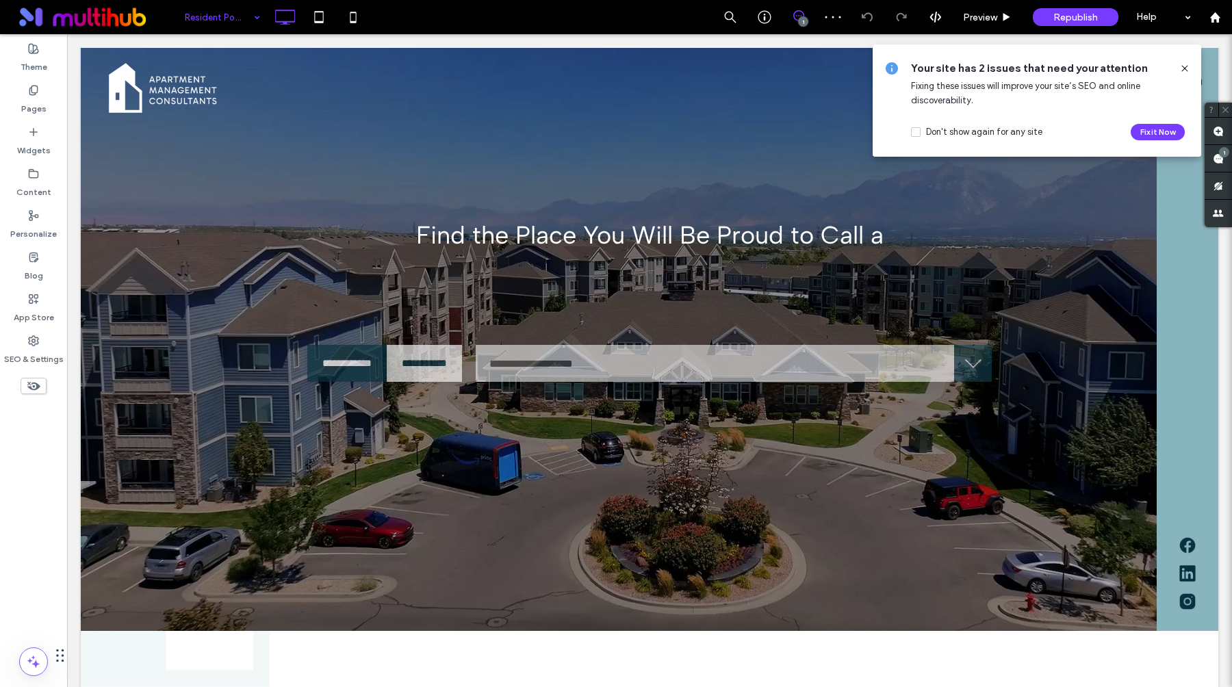
click at [1188, 73] on icon at bounding box center [1184, 68] width 11 height 11
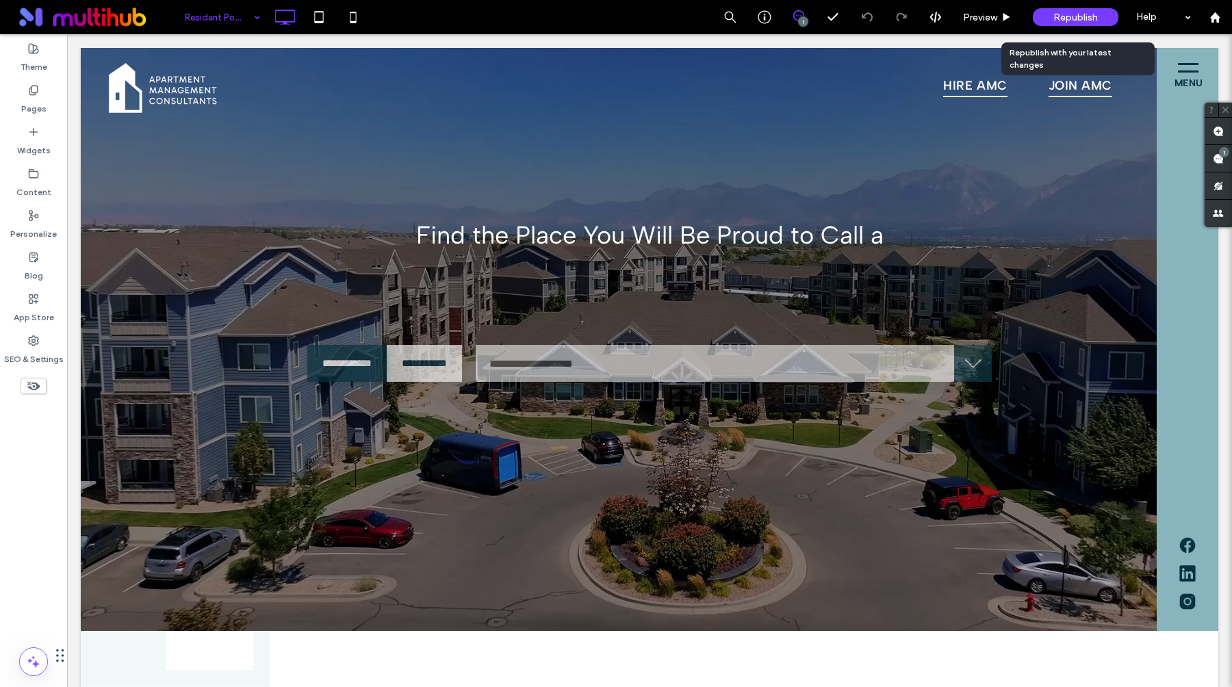
click at [1077, 16] on span "Republish" at bounding box center [1075, 18] width 44 height 12
